Goal: Information Seeking & Learning: Learn about a topic

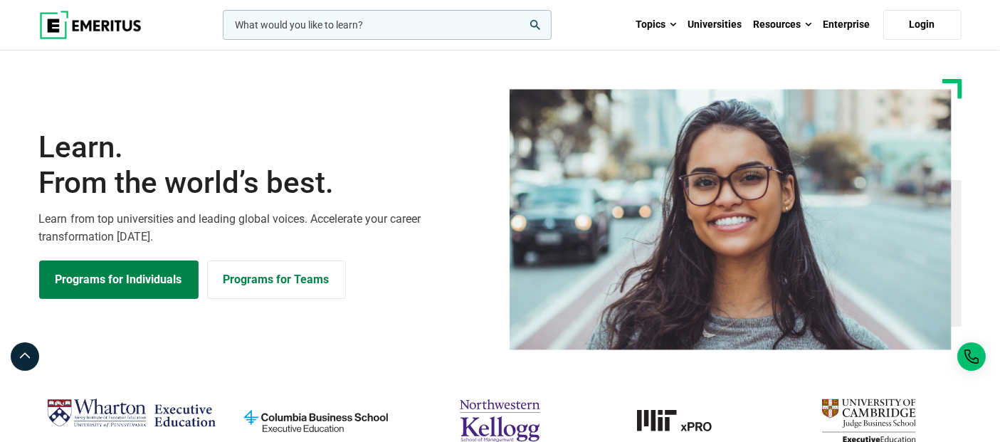
click at [296, 32] on input "woocommerce-product-search-field-0" at bounding box center [387, 25] width 329 height 30
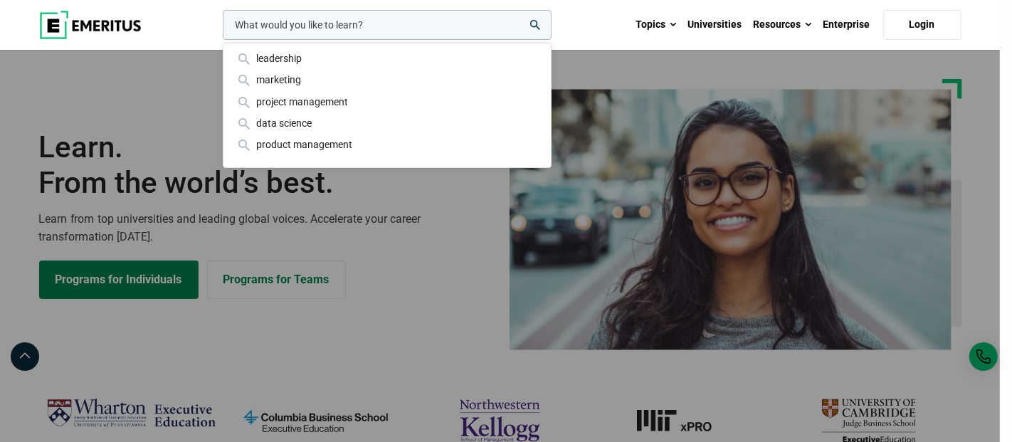
paste input "Business Acumen for Executives (BUAC)"
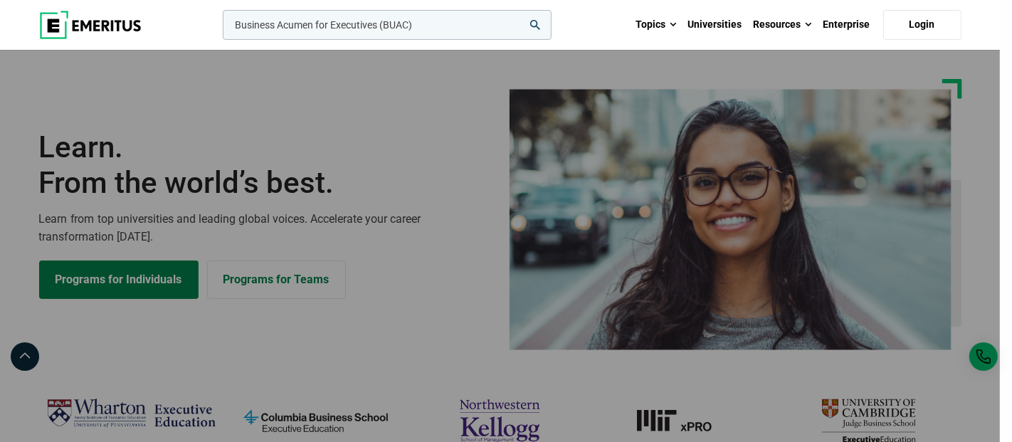
type input "Business Acumen for Executives (BUAC)"
click at [220, 28] on button "search" at bounding box center [220, 28] width 0 height 0
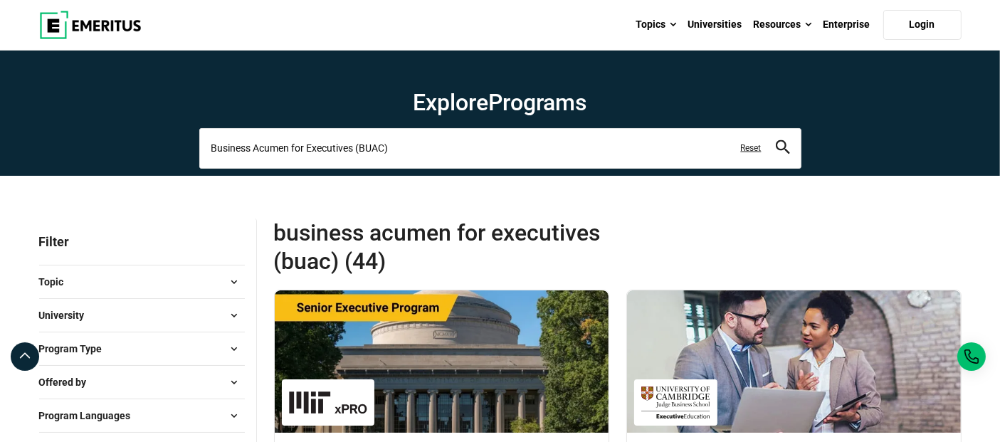
click at [305, 154] on input "Business Acumen for Executives (BUAC)" at bounding box center [500, 148] width 602 height 40
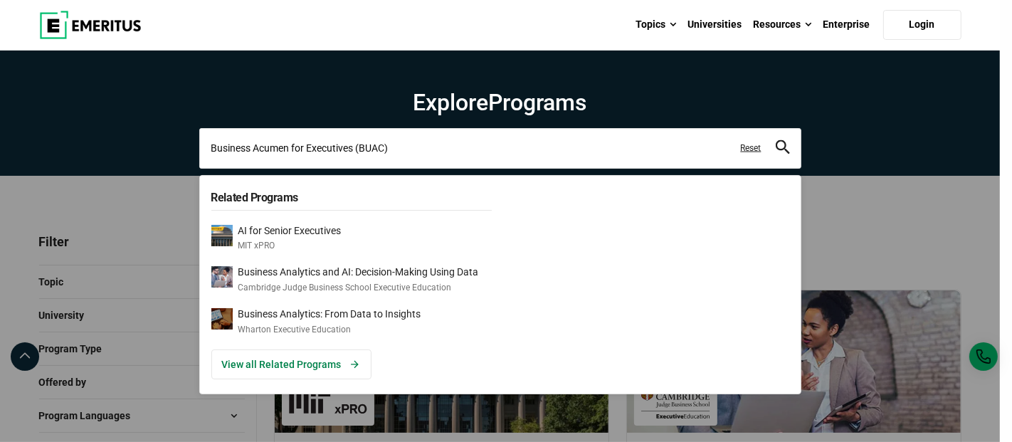
drag, startPoint x: 426, startPoint y: 155, endPoint x: 110, endPoint y: 133, distance: 316.9
click at [199, 133] on div "Business Acumen for Executives (BUAC) Related Programs AI for Senior Executives…" at bounding box center [500, 148] width 602 height 40
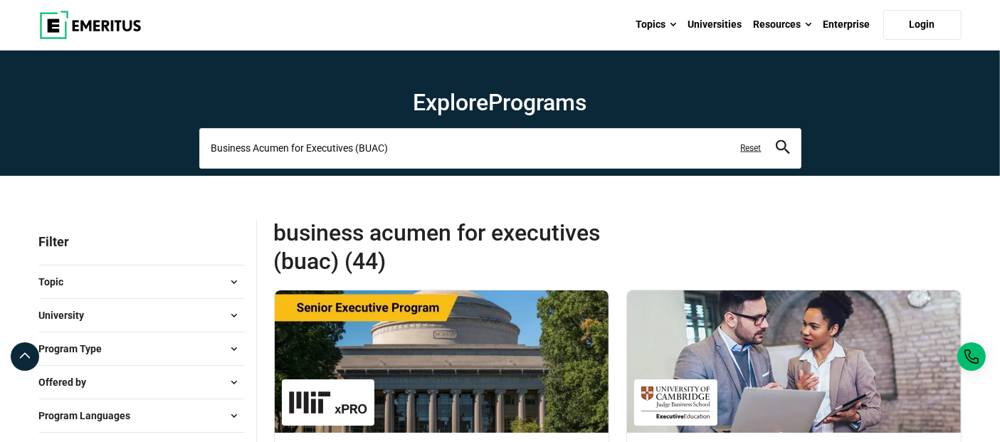
paste input "Driving Strategic Innovation: Leading Complex Initiatives for Impact (MCP"
type input "Driving Strategic Innovation: Leading Complex Initiatives for Impact (MCP)"
click at [776, 140] on button "search" at bounding box center [783, 148] width 14 height 16
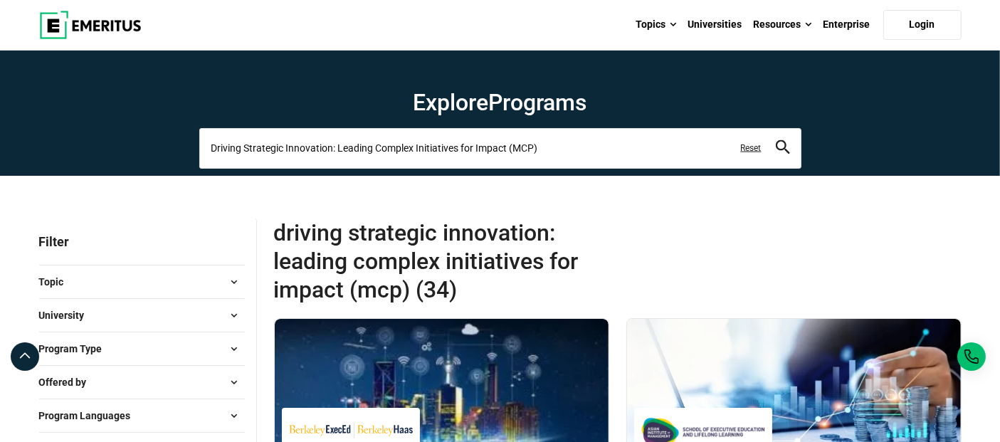
click at [585, 150] on input "Driving Strategic Innovation: Leading Complex Initiatives for Impact (MCP)" at bounding box center [500, 148] width 602 height 40
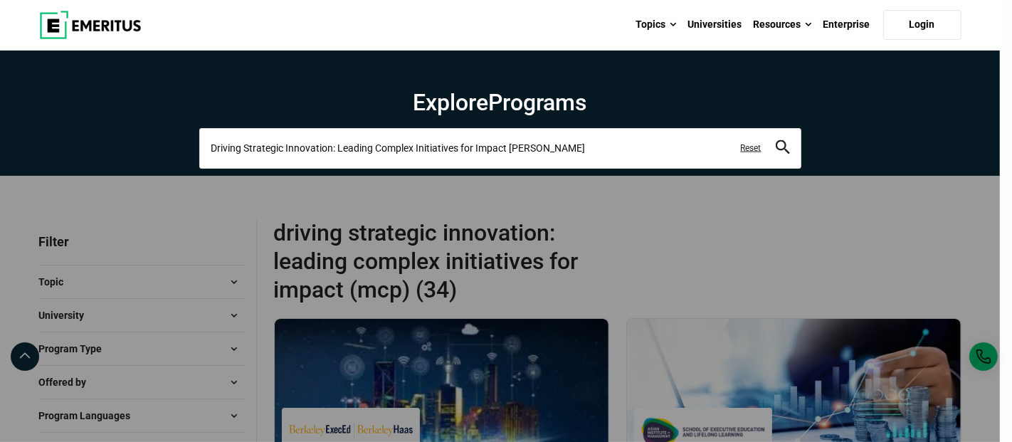
type input "Driving Strategic Innovation: Leading Complex Initiatives for Impact Wharton"
click at [776, 140] on button "search" at bounding box center [783, 148] width 14 height 16
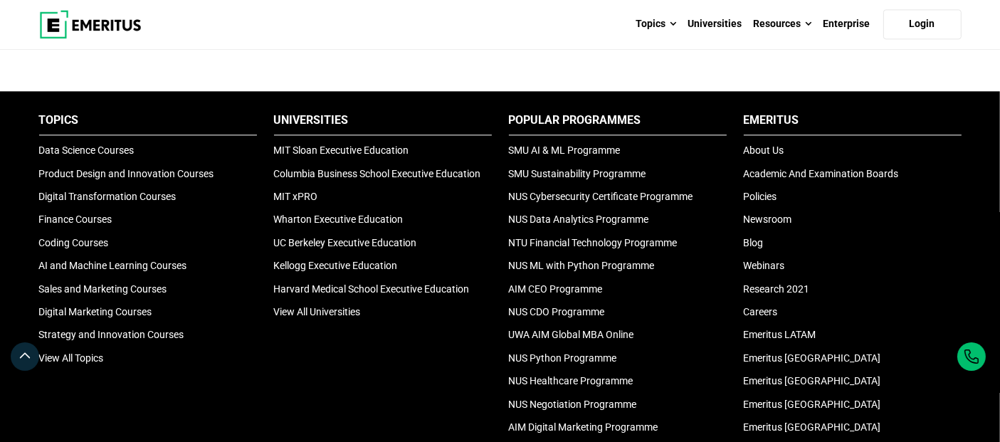
scroll to position [3395, 0]
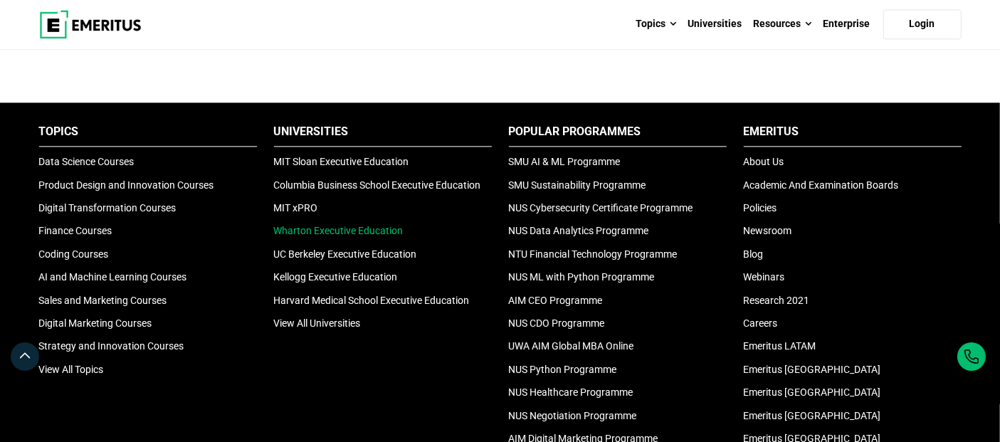
click at [300, 225] on link "Wharton Executive Education" at bounding box center [339, 230] width 130 height 11
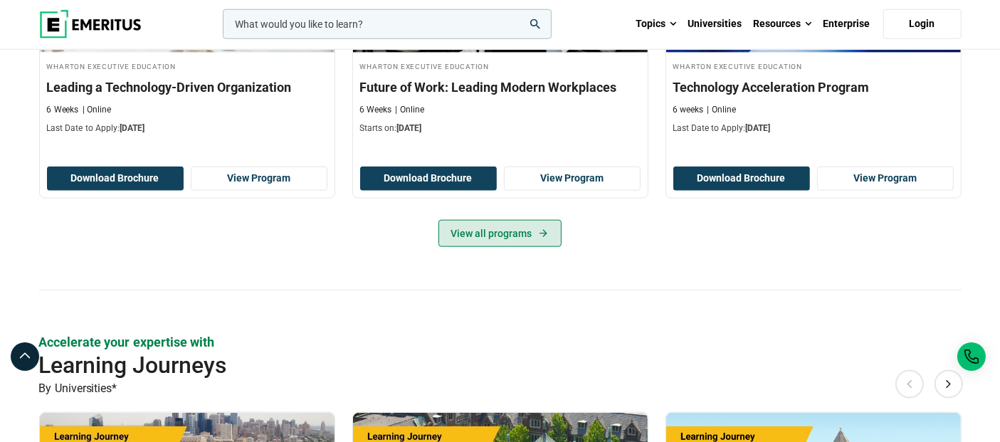
scroll to position [1581, 0]
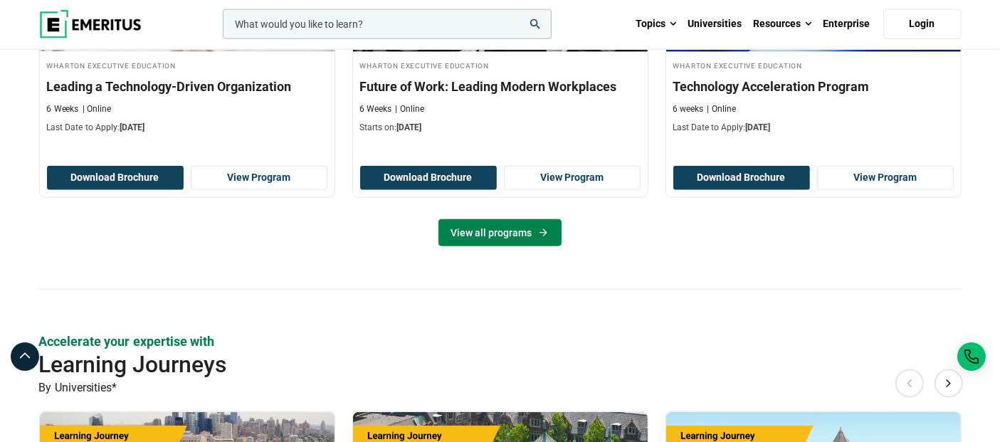
click at [499, 219] on link "View all programs" at bounding box center [500, 232] width 123 height 27
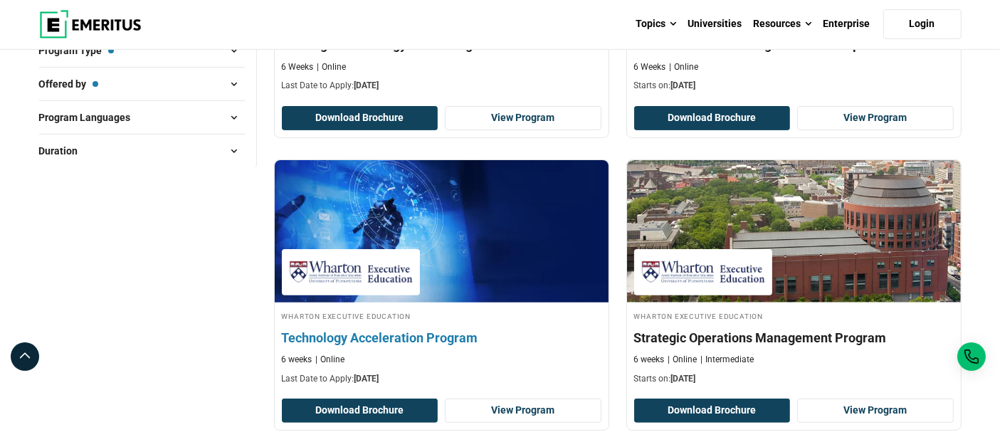
scroll to position [395, 0]
